Goal: Task Accomplishment & Management: Manage account settings

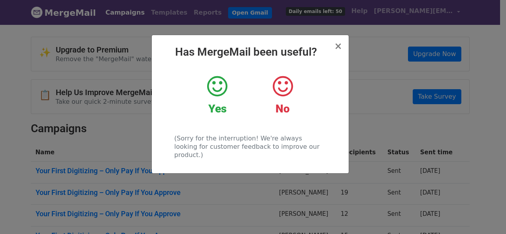
click at [133, 117] on div "× Has MergeMail been useful? Yes No (Sorry for the interruption! We're always l…" at bounding box center [253, 129] width 506 height 211
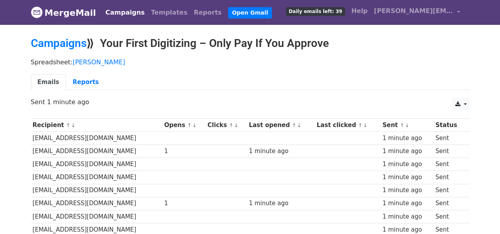
scroll to position [108, 0]
